Goal: Task Accomplishment & Management: Use online tool/utility

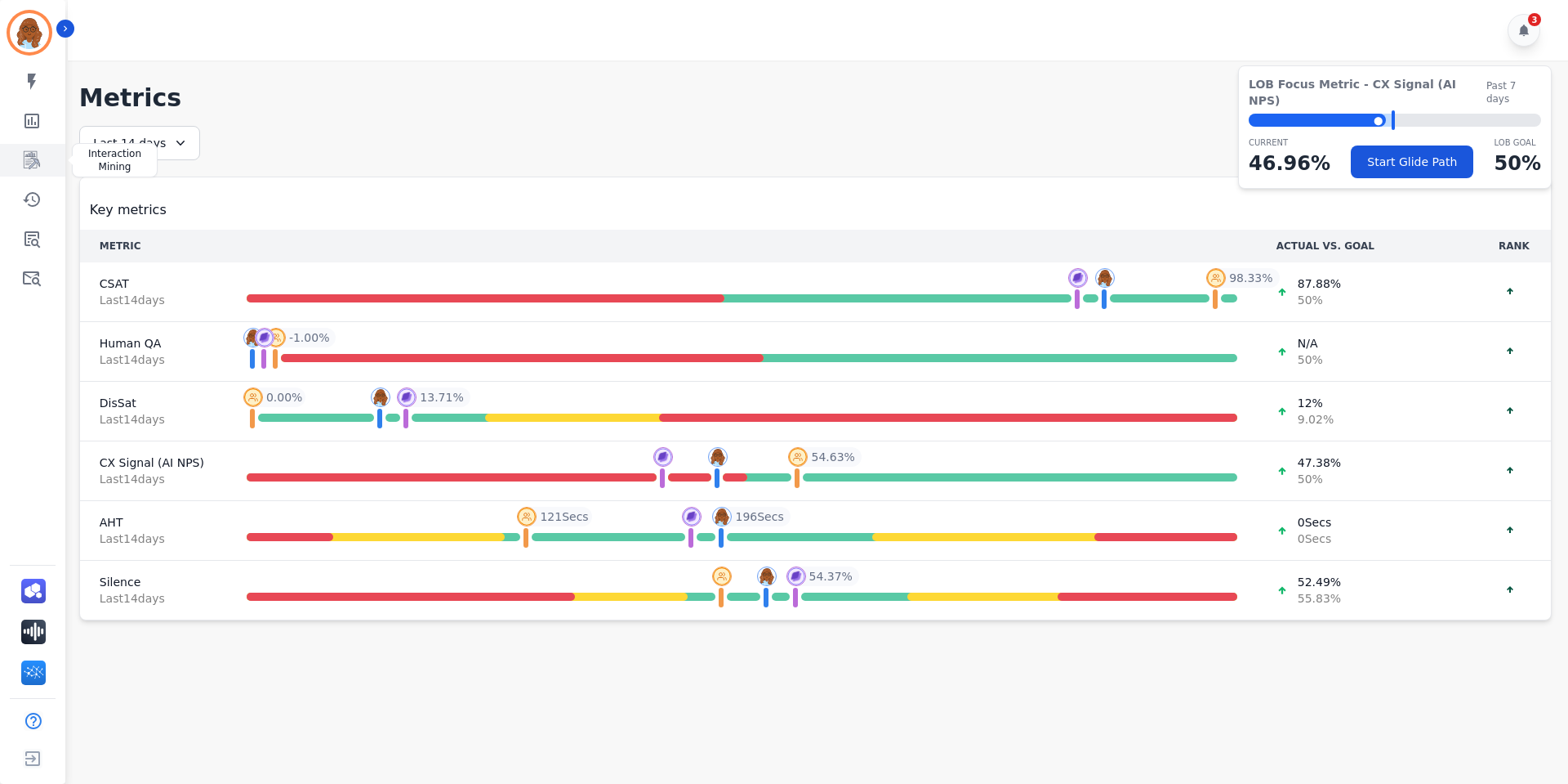
click at [32, 162] on icon "Sidebar" at bounding box center [32, 161] width 20 height 20
